Goal: Task Accomplishment & Management: Manage account settings

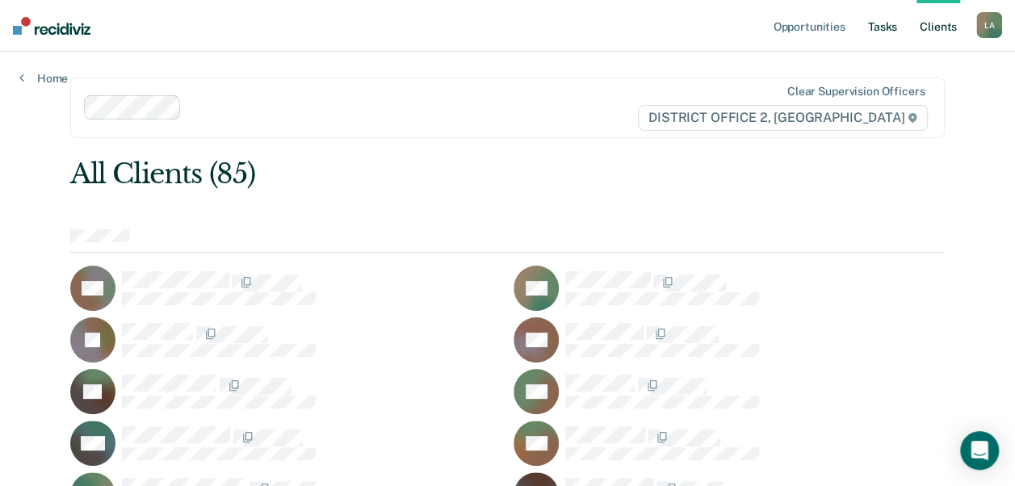
click at [875, 30] on link "Tasks" at bounding box center [883, 26] width 36 height 52
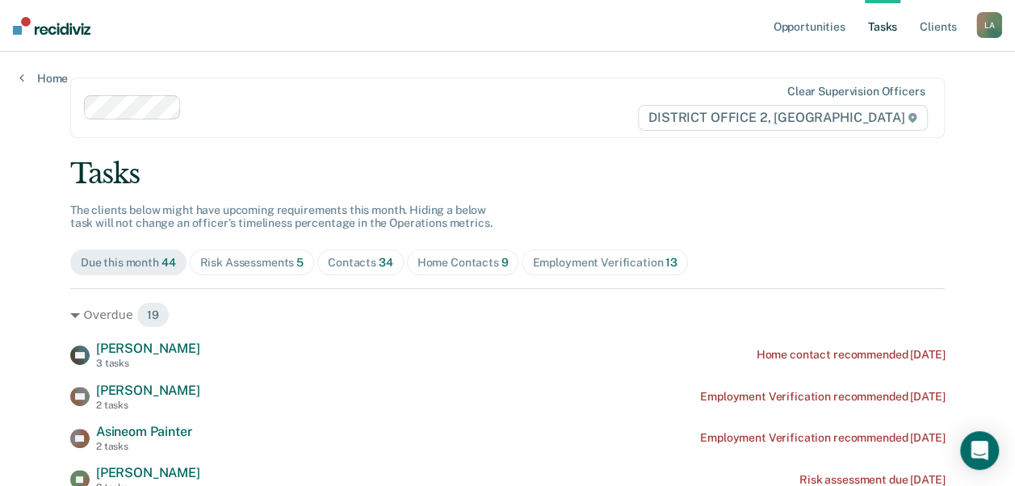
click at [237, 265] on div "Risk Assessments 5" at bounding box center [252, 263] width 104 height 14
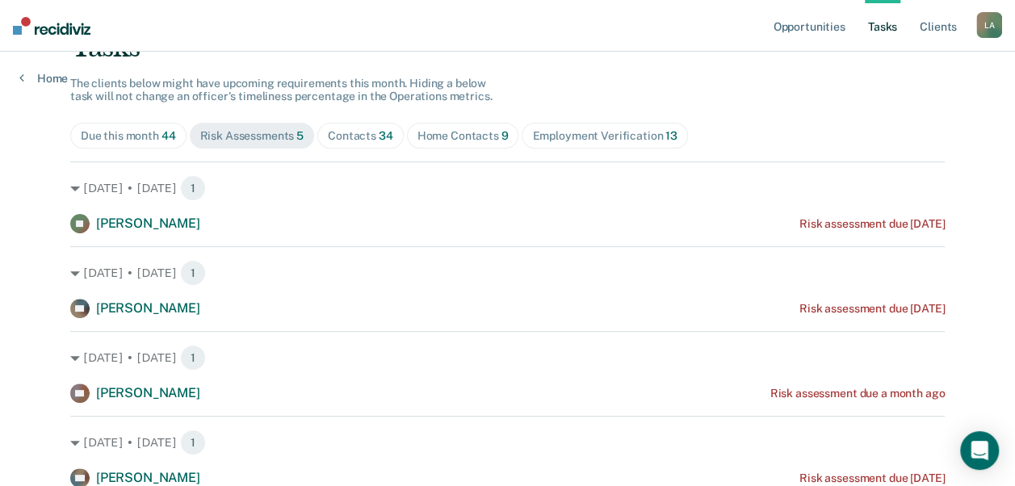
scroll to position [125, 0]
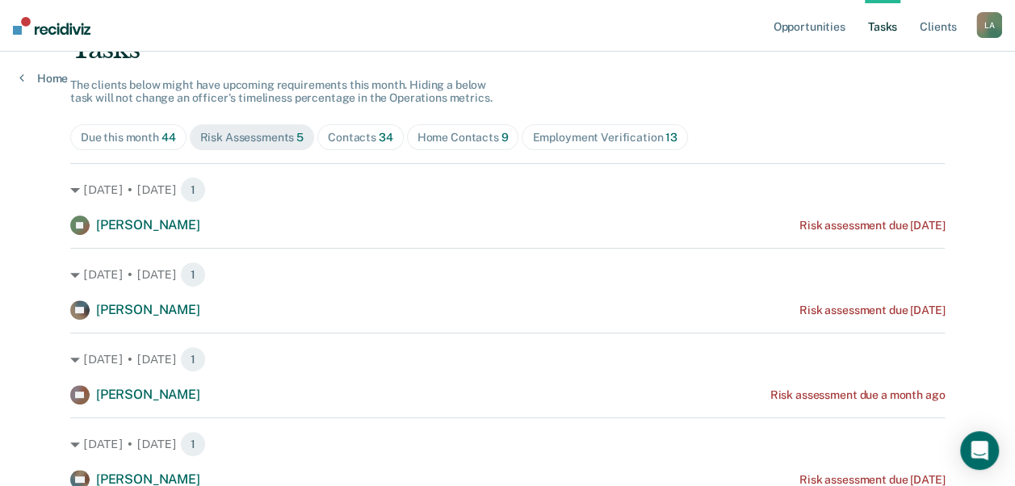
click at [334, 124] on span "Contacts 34" at bounding box center [360, 137] width 86 height 26
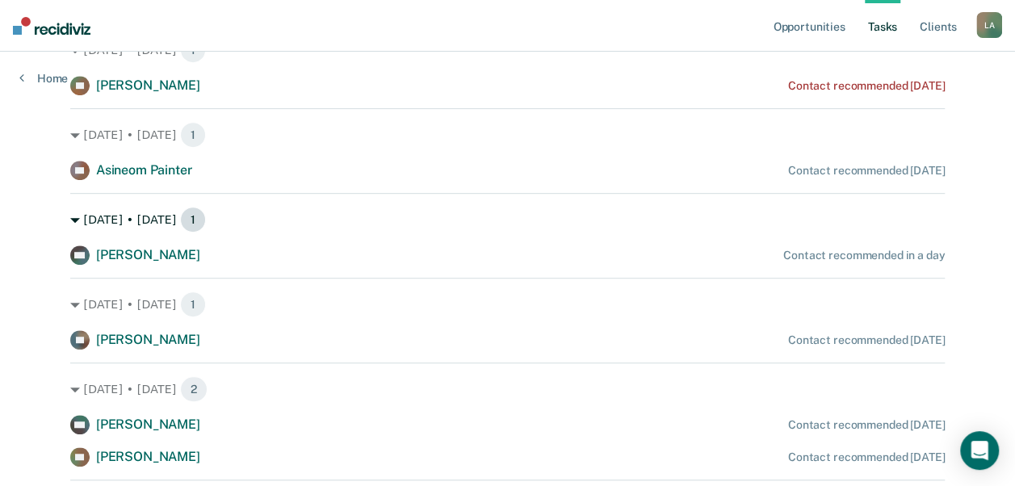
scroll to position [0, 0]
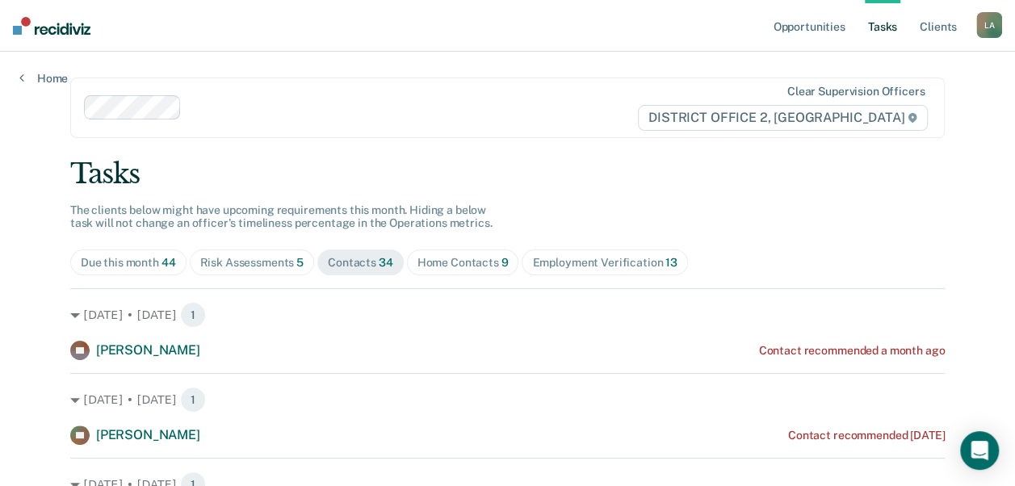
click at [265, 258] on div "Risk Assessments 5" at bounding box center [252, 263] width 104 height 14
click at [502, 258] on span "9" at bounding box center [505, 262] width 7 height 13
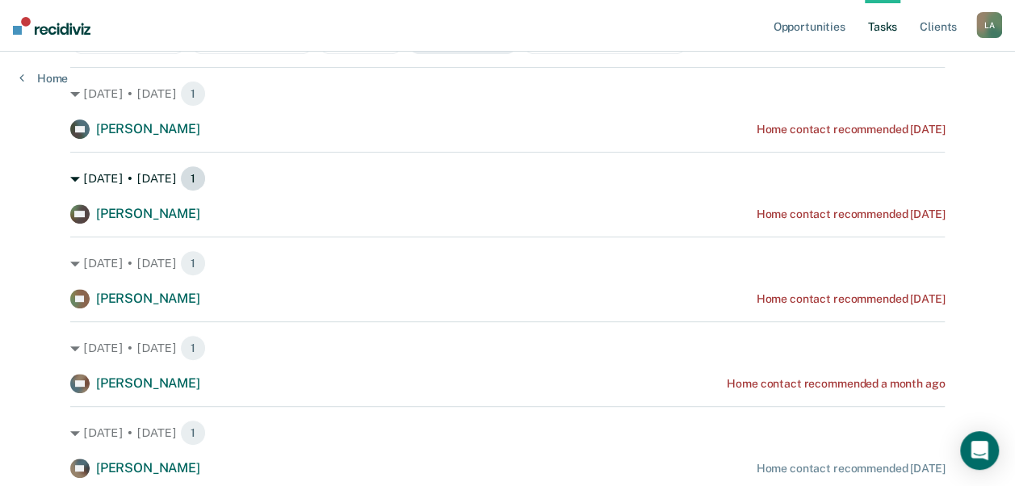
scroll to position [220, 0]
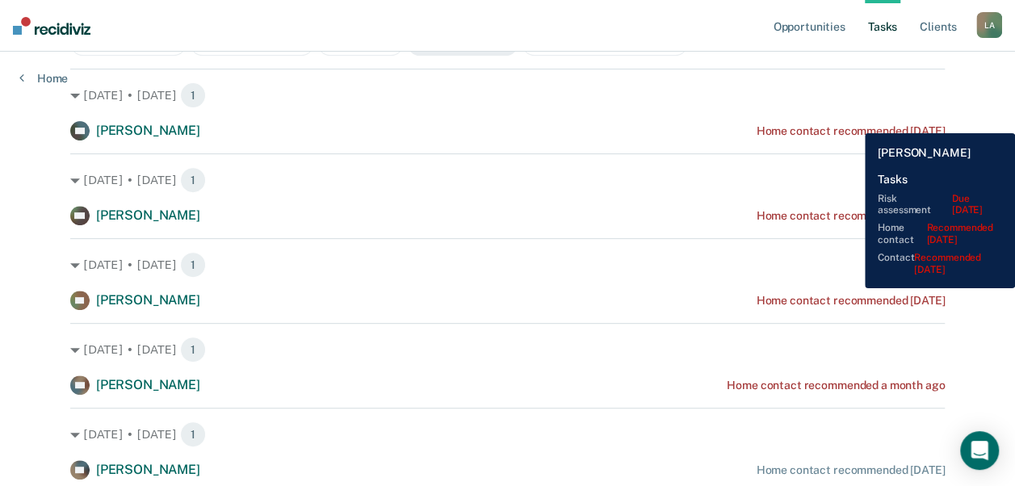
click at [853, 121] on div "RN [PERSON_NAME] Home contact recommended [DATE]" at bounding box center [507, 130] width 875 height 19
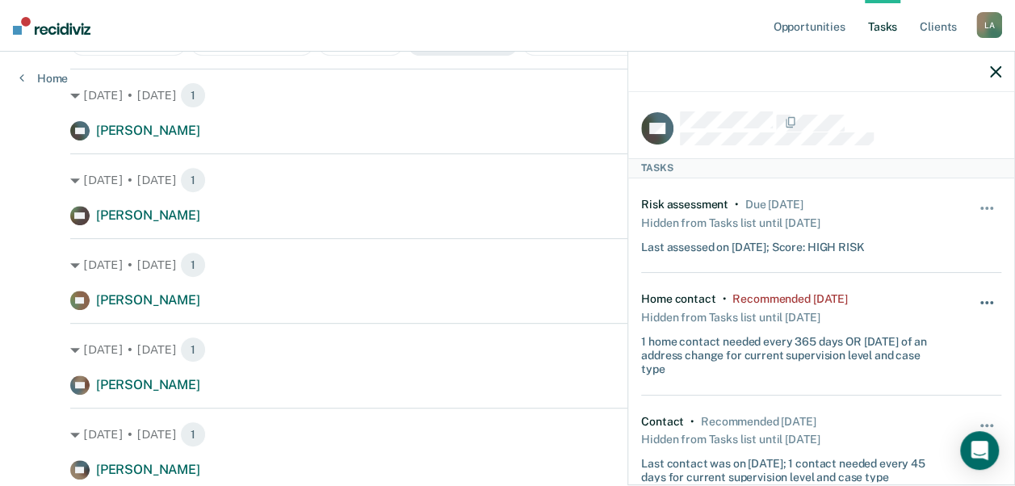
click at [974, 300] on button "button" at bounding box center [987, 311] width 27 height 26
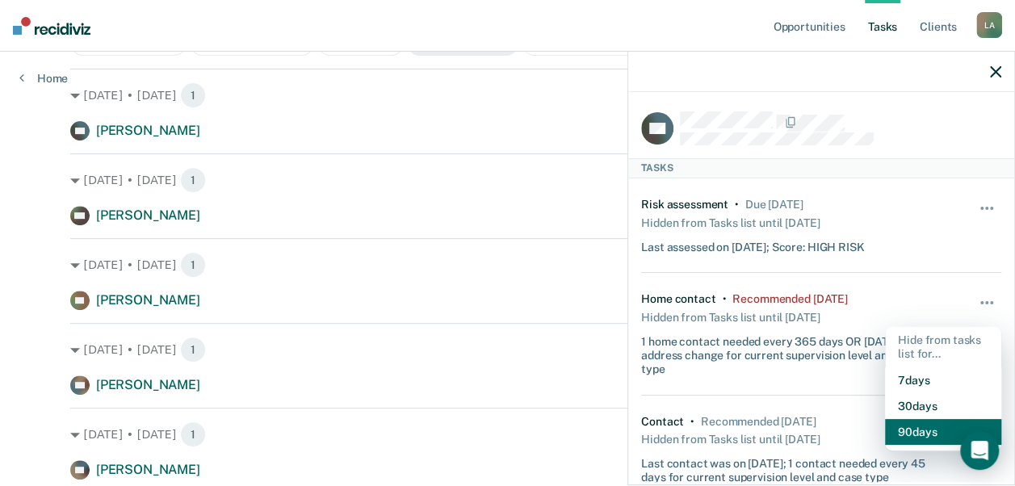
click at [895, 434] on button "90 days" at bounding box center [943, 432] width 116 height 26
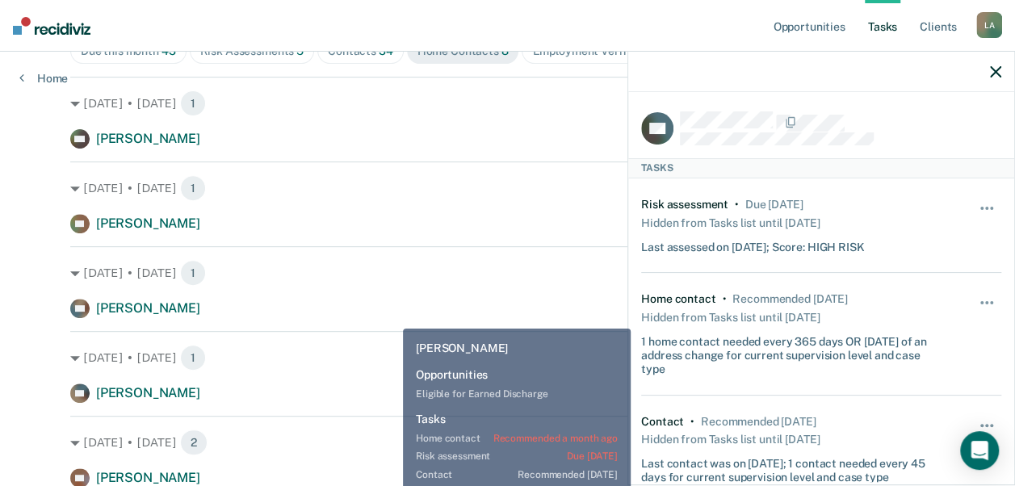
scroll to position [479, 0]
